Goal: Information Seeking & Learning: Learn about a topic

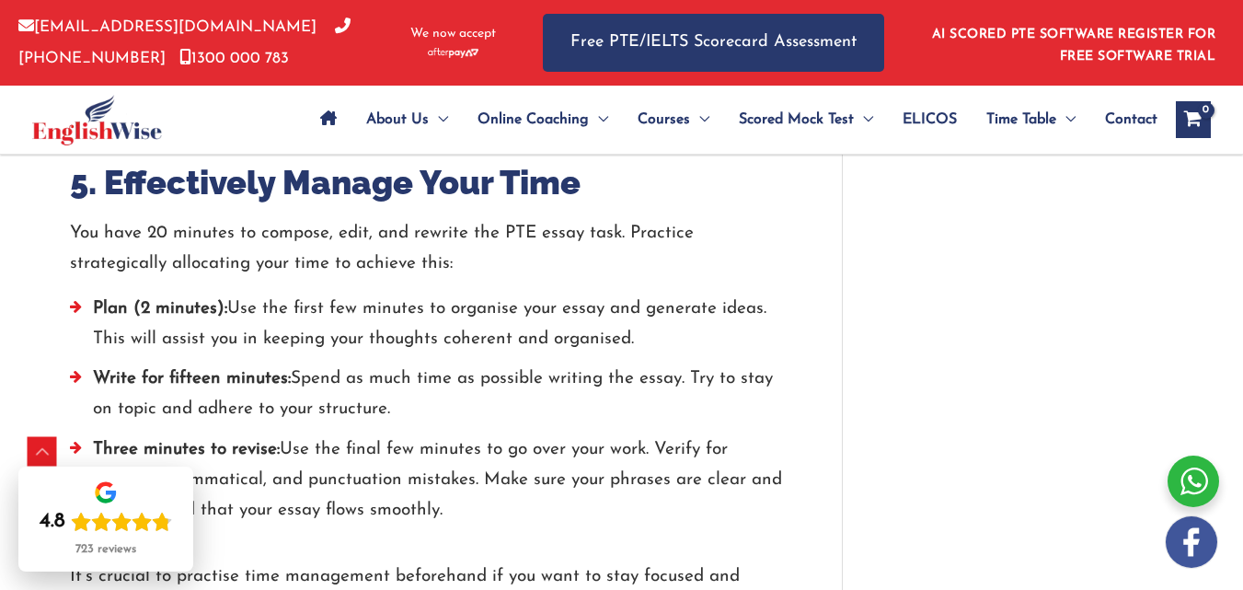
scroll to position [2920, 0]
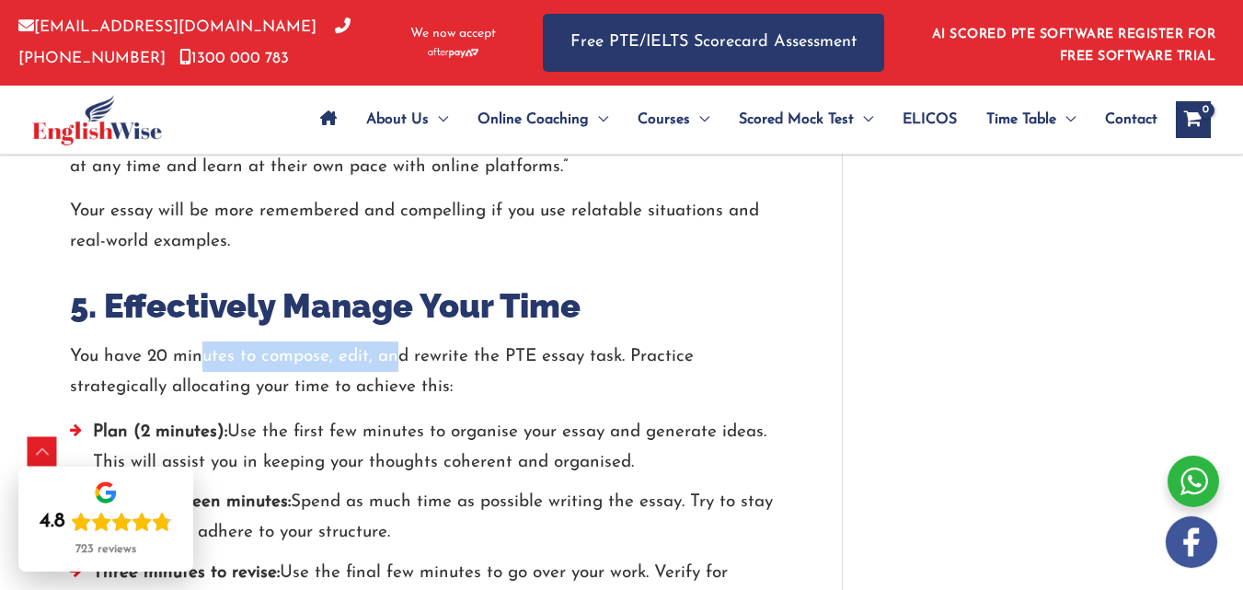
drag, startPoint x: 235, startPoint y: 241, endPoint x: 399, endPoint y: 241, distance: 164.7
click at [399, 341] on p "You have 20 minutes to compose, edit, and rewrite the PTE essay task. Practice …" at bounding box center [428, 372] width 717 height 62
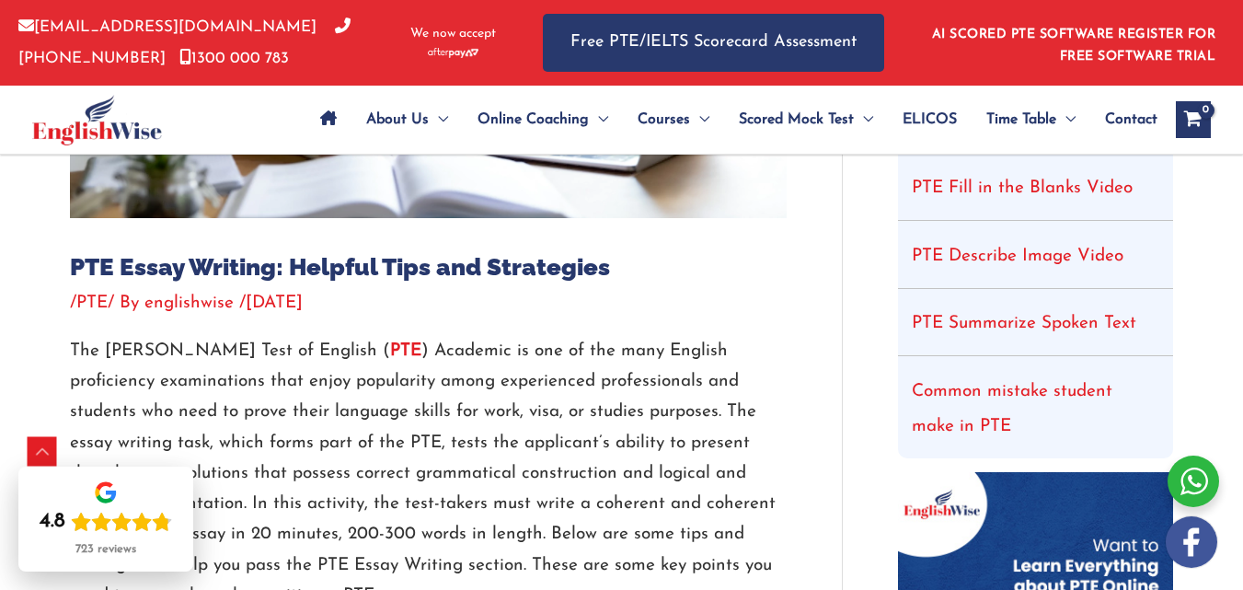
scroll to position [711, 0]
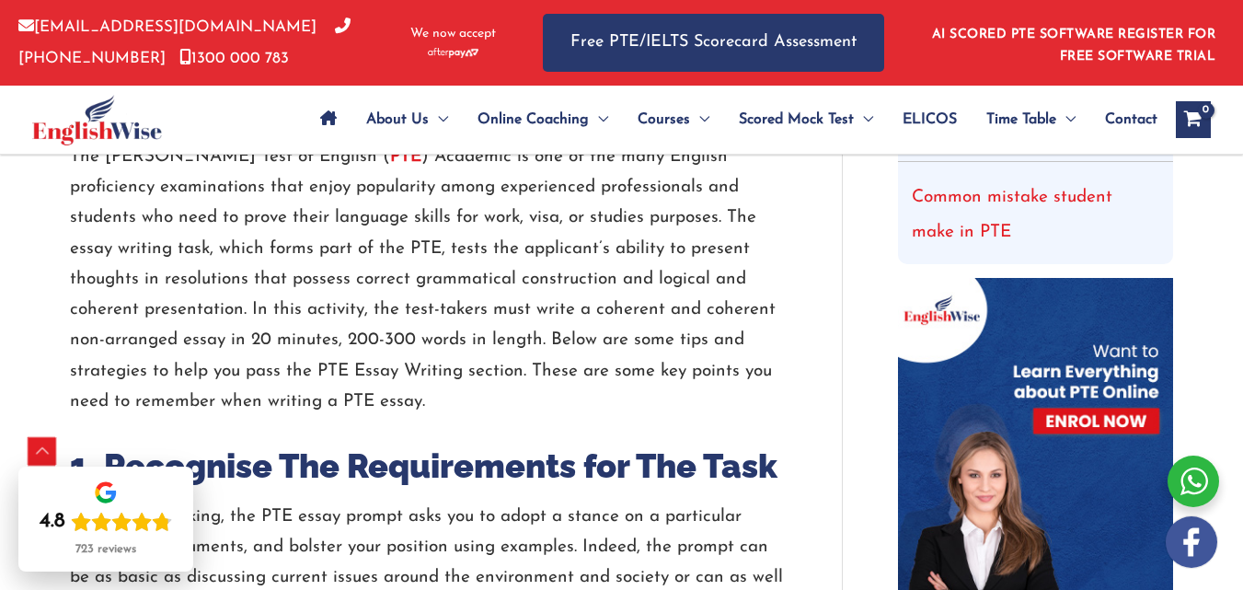
click at [36, 454] on div "Scroll to Top" at bounding box center [42, 451] width 29 height 29
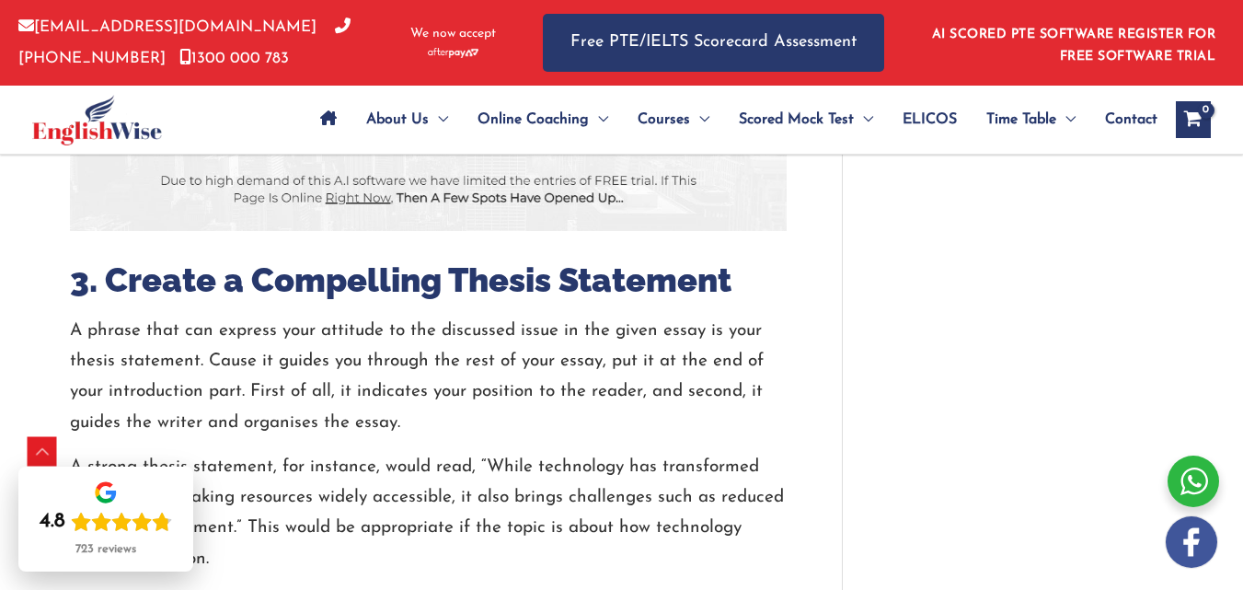
scroll to position [2209, 0]
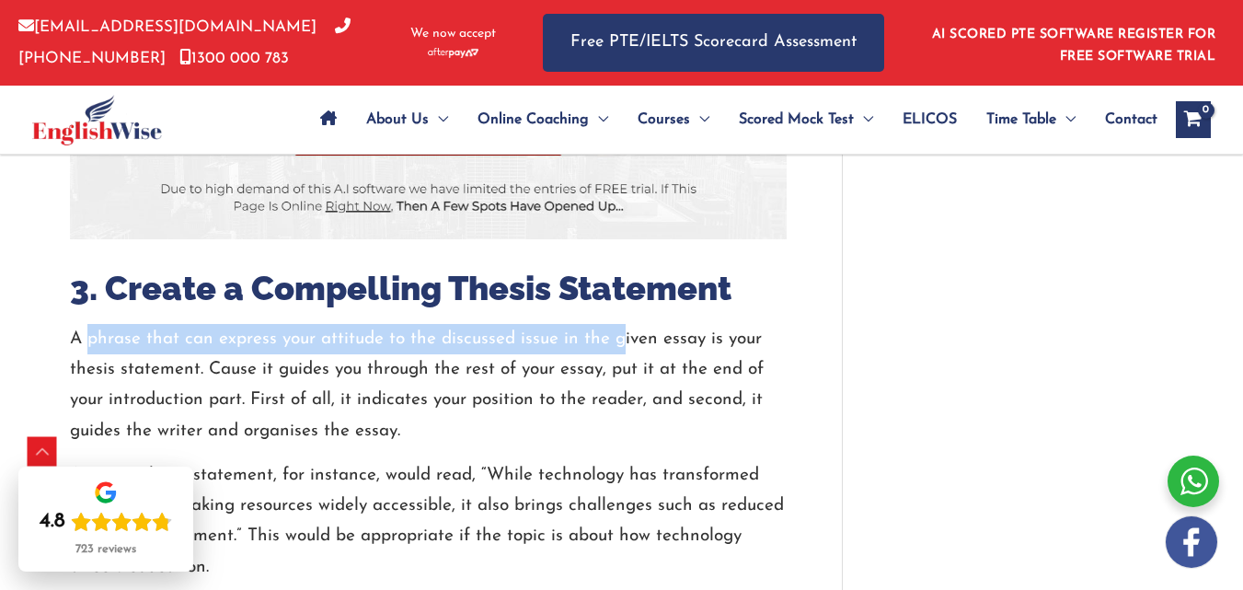
drag, startPoint x: 85, startPoint y: 304, endPoint x: 617, endPoint y: 293, distance: 532.0
click at [617, 324] on p "A phrase that can express your attitude to the discussed issue in the given ess…" at bounding box center [428, 385] width 717 height 122
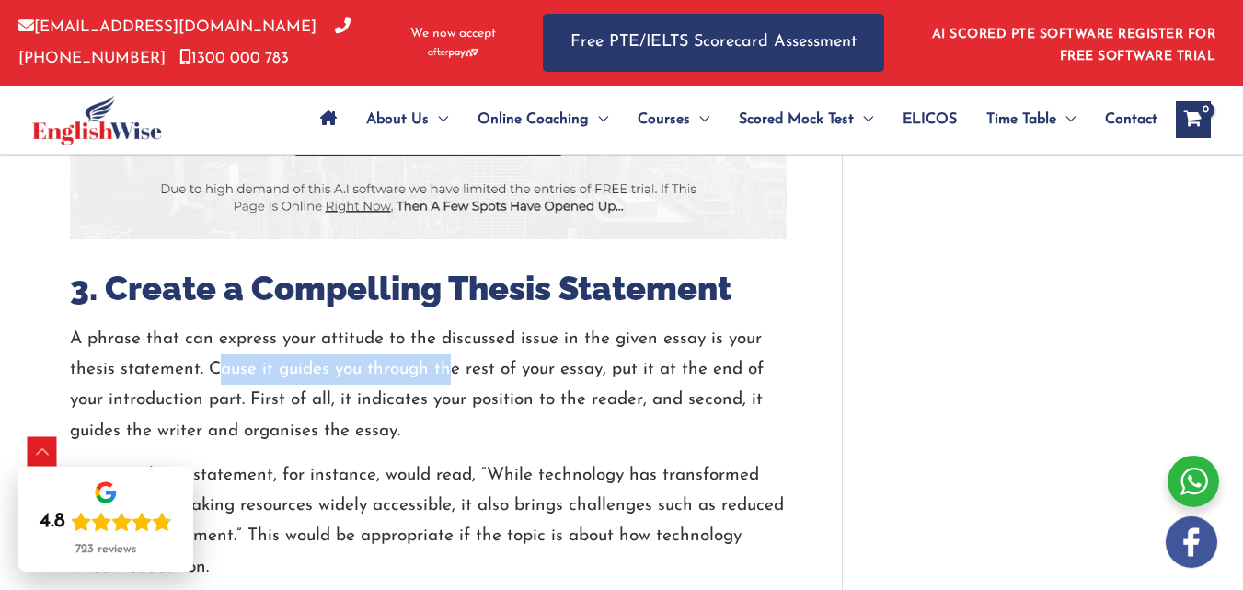
drag, startPoint x: 213, startPoint y: 328, endPoint x: 452, endPoint y: 329, distance: 239.3
click at [452, 329] on p "A phrase that can express your attitude to the discussed issue in the given ess…" at bounding box center [428, 385] width 717 height 122
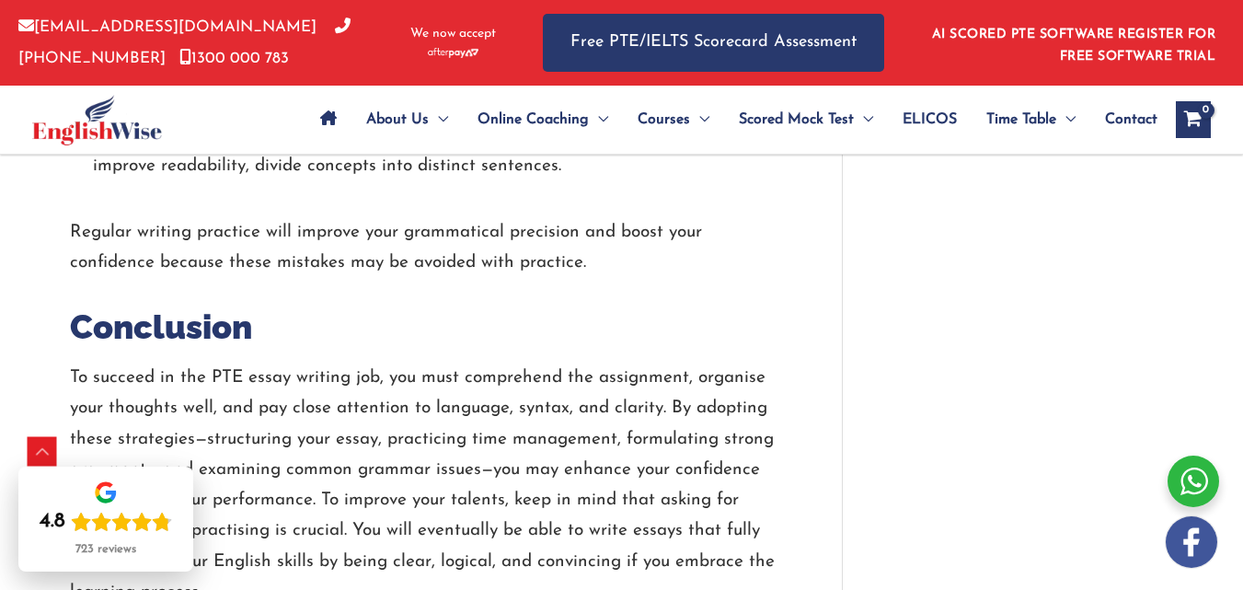
scroll to position [4325, 0]
